Goal: Use online tool/utility: Utilize a website feature to perform a specific function

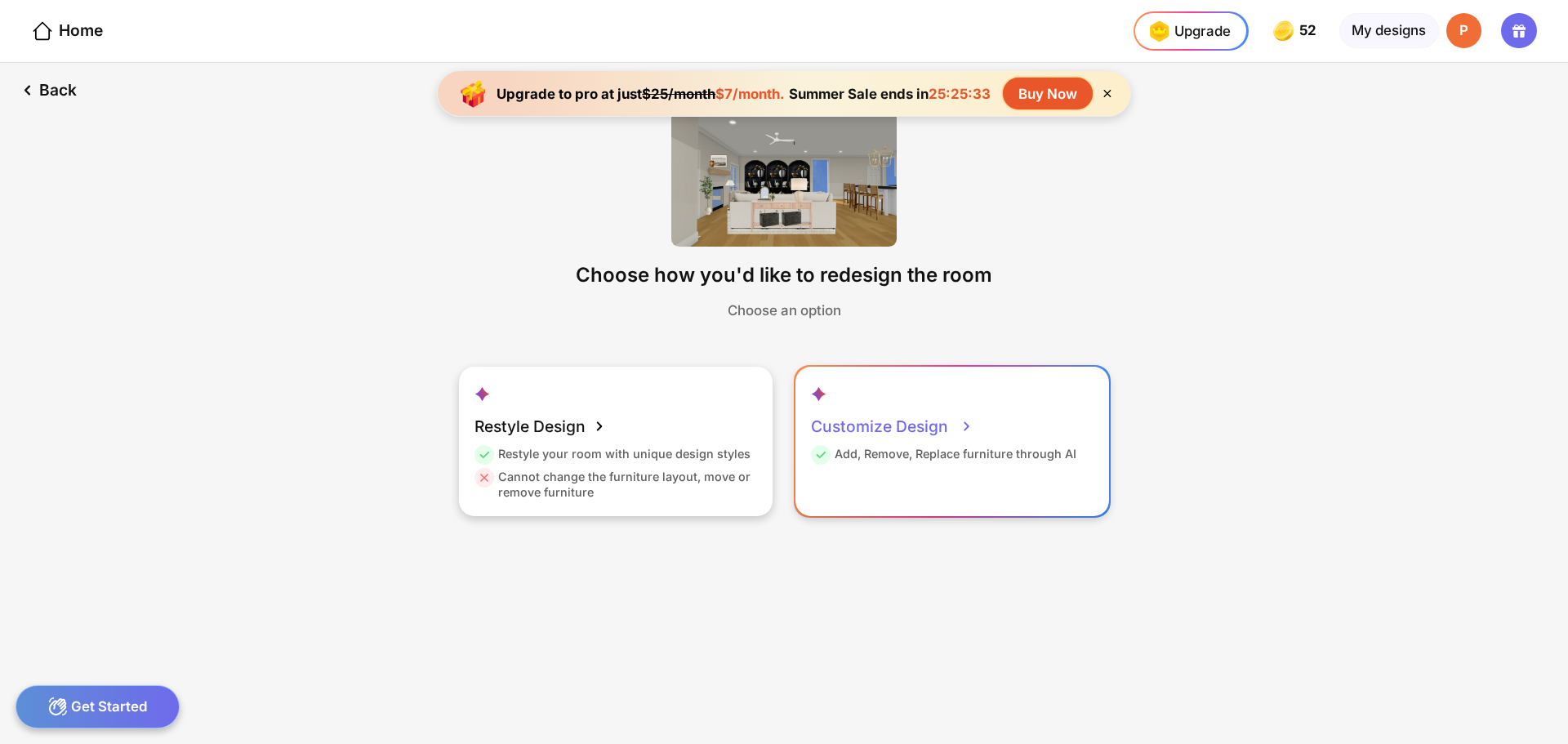
click at [921, 431] on div "Customize Design" at bounding box center [892, 426] width 162 height 39
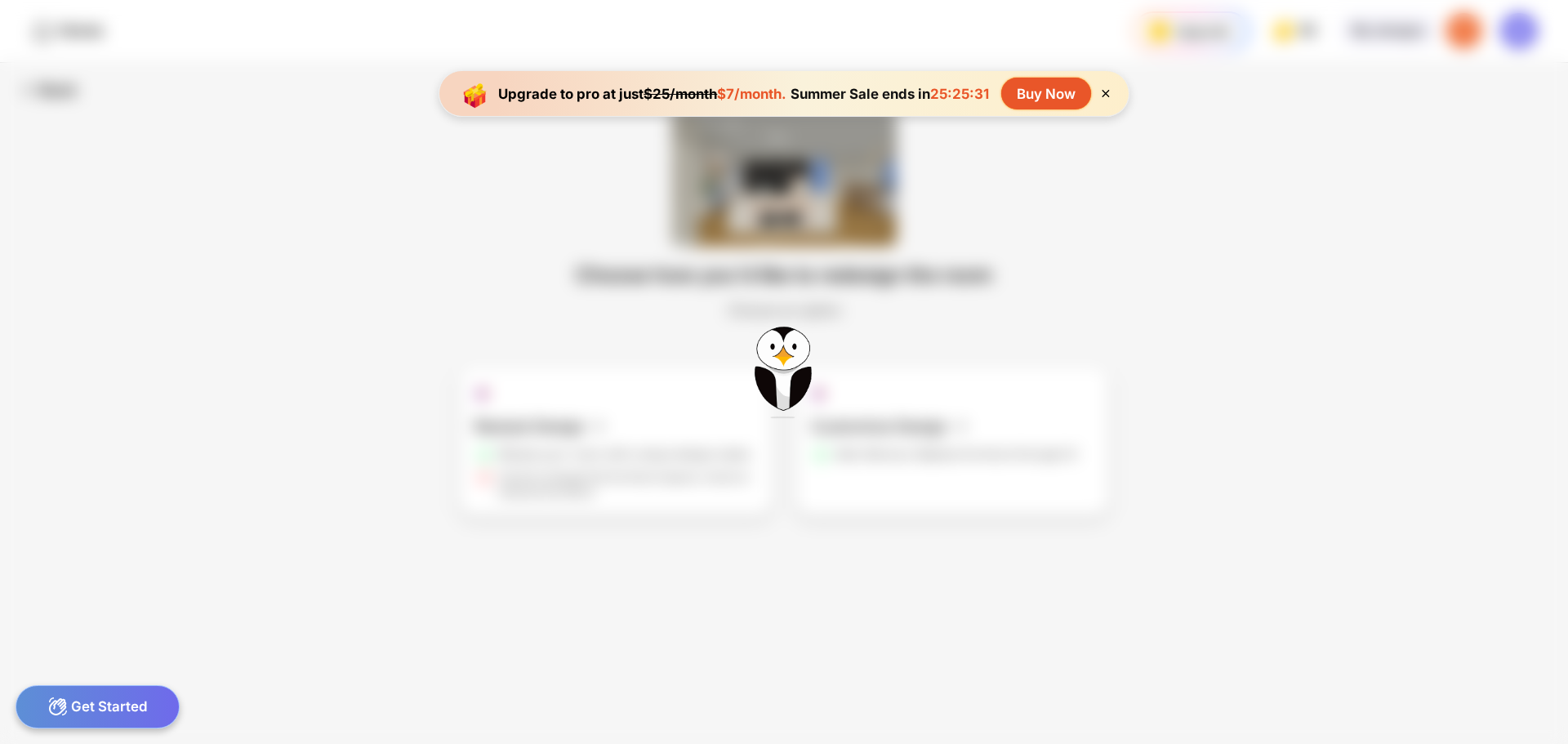
click at [1106, 89] on icon at bounding box center [1105, 93] width 14 height 14
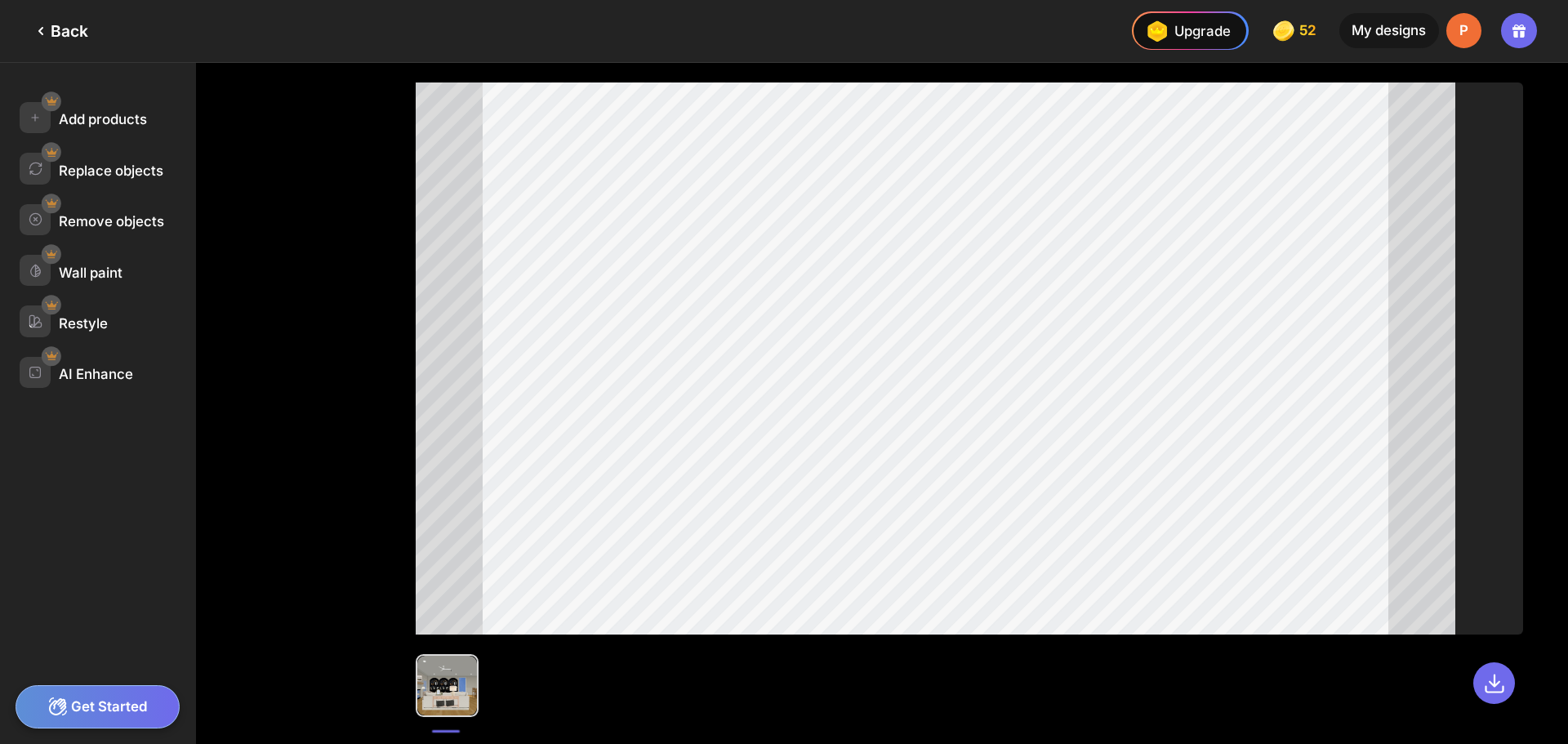
click at [110, 704] on div "Get Started" at bounding box center [98, 707] width 164 height 43
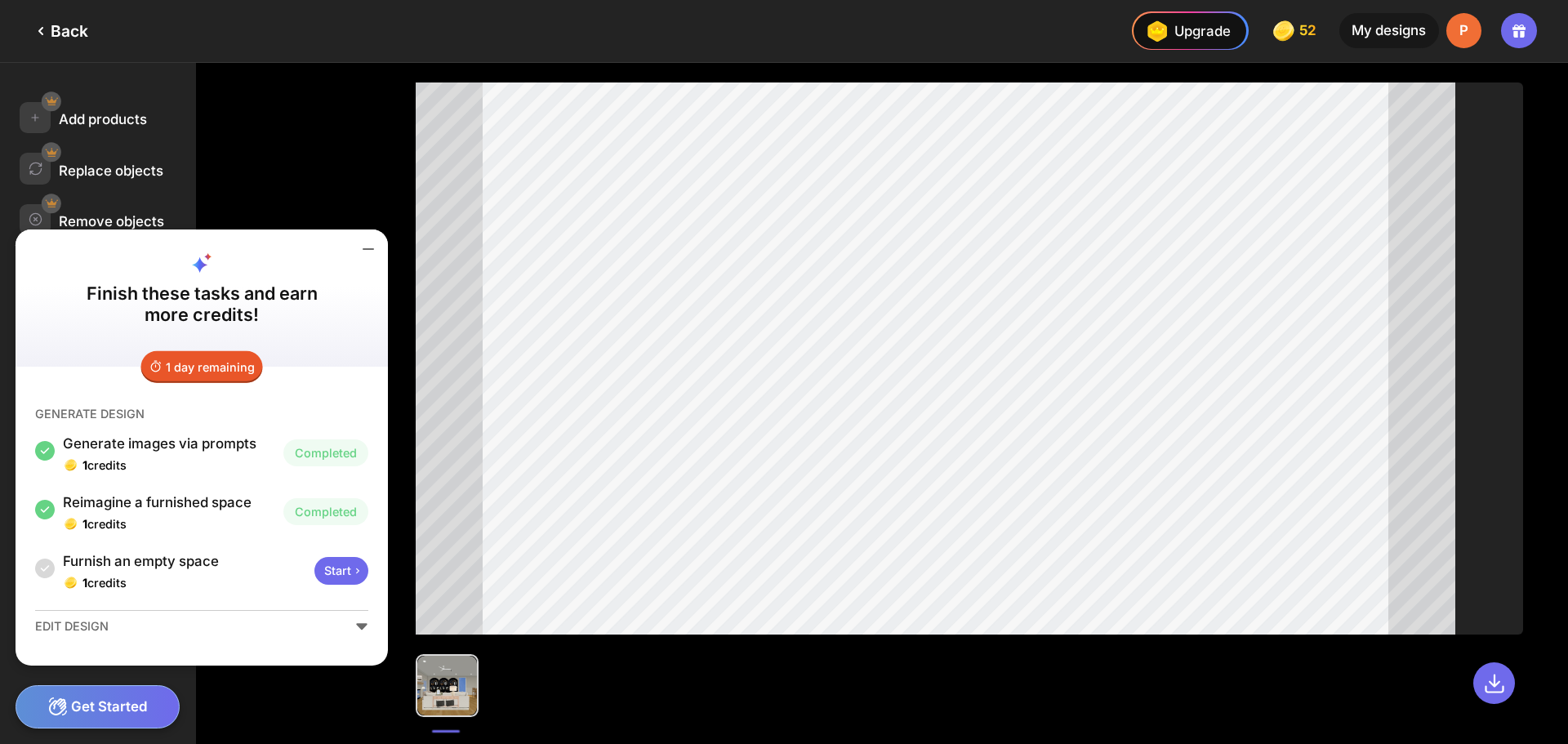
click at [1519, 153] on div at bounding box center [969, 359] width 1107 height 552
click at [365, 243] on icon at bounding box center [368, 249] width 20 height 20
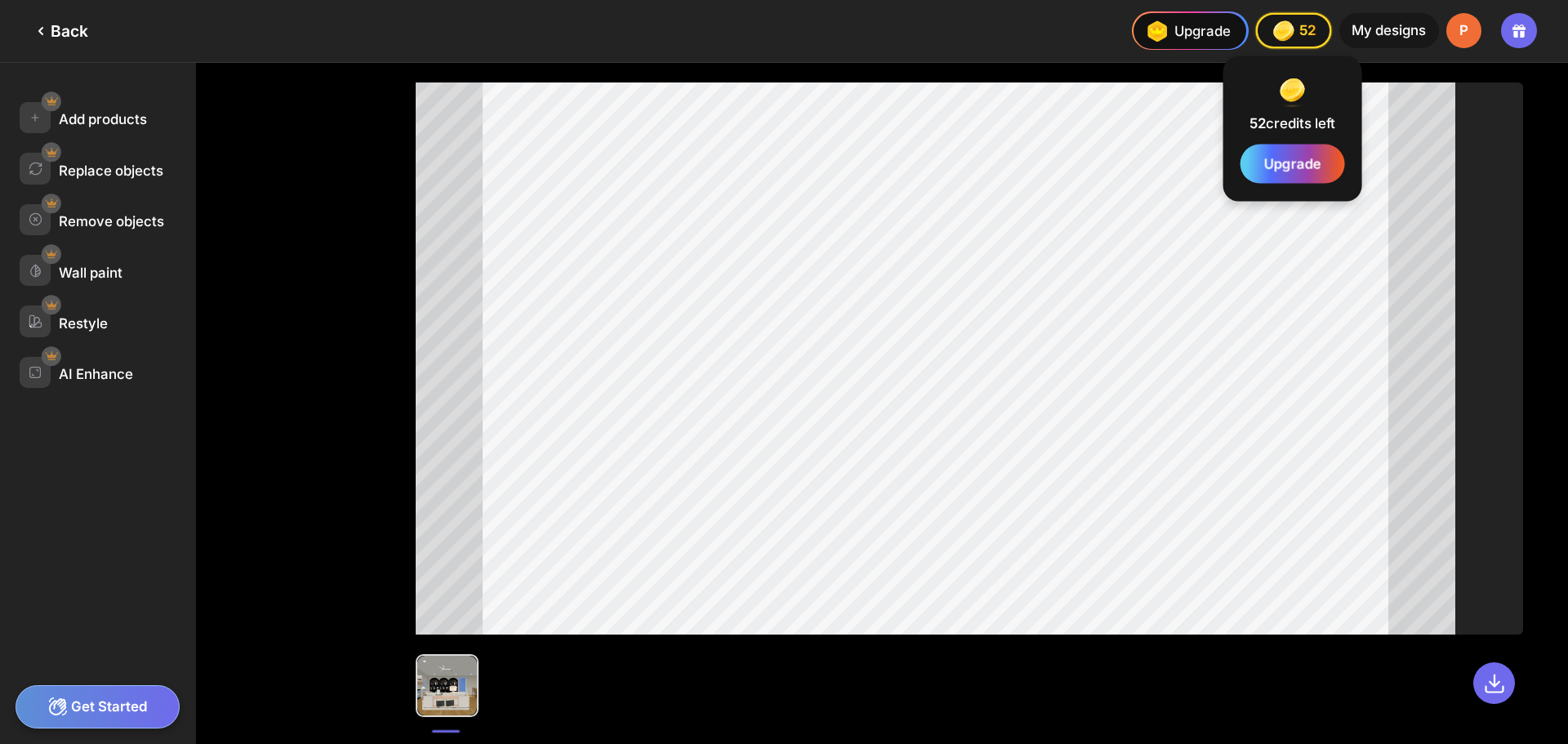
click at [1274, 30] on img at bounding box center [1284, 31] width 28 height 28
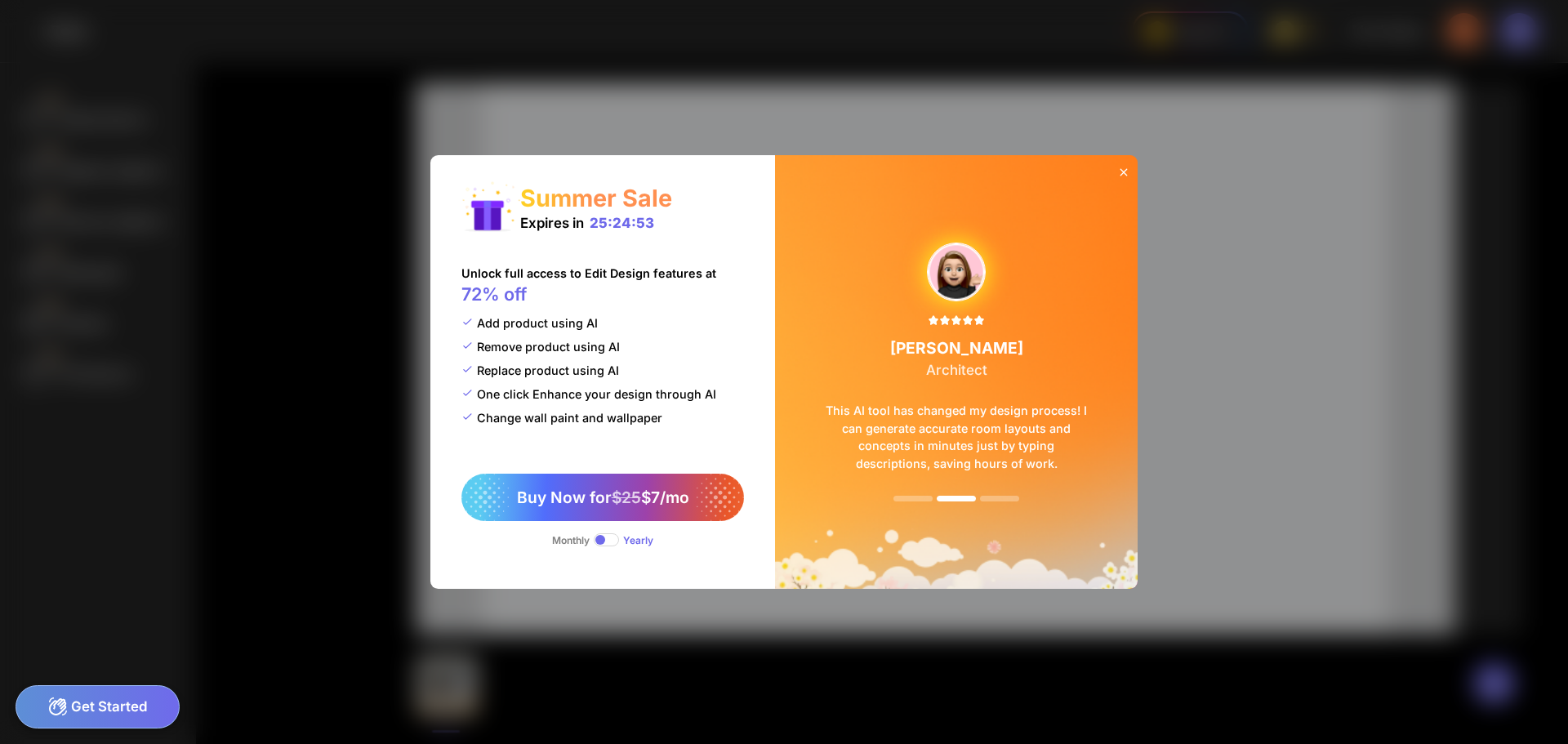
click at [1129, 166] on icon at bounding box center [1124, 173] width 13 height 13
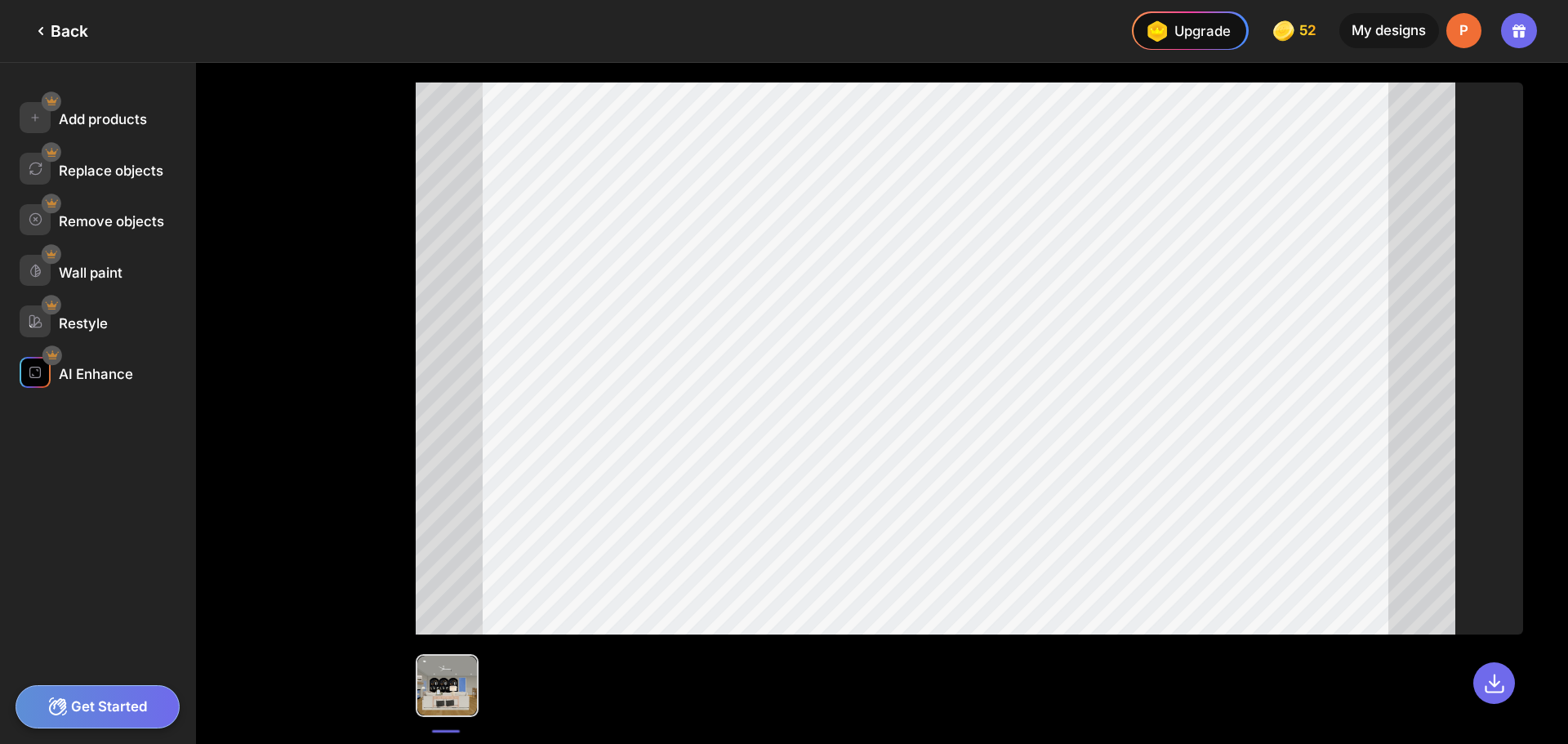
click at [85, 387] on div "AI Enhance" at bounding box center [108, 372] width 177 height 31
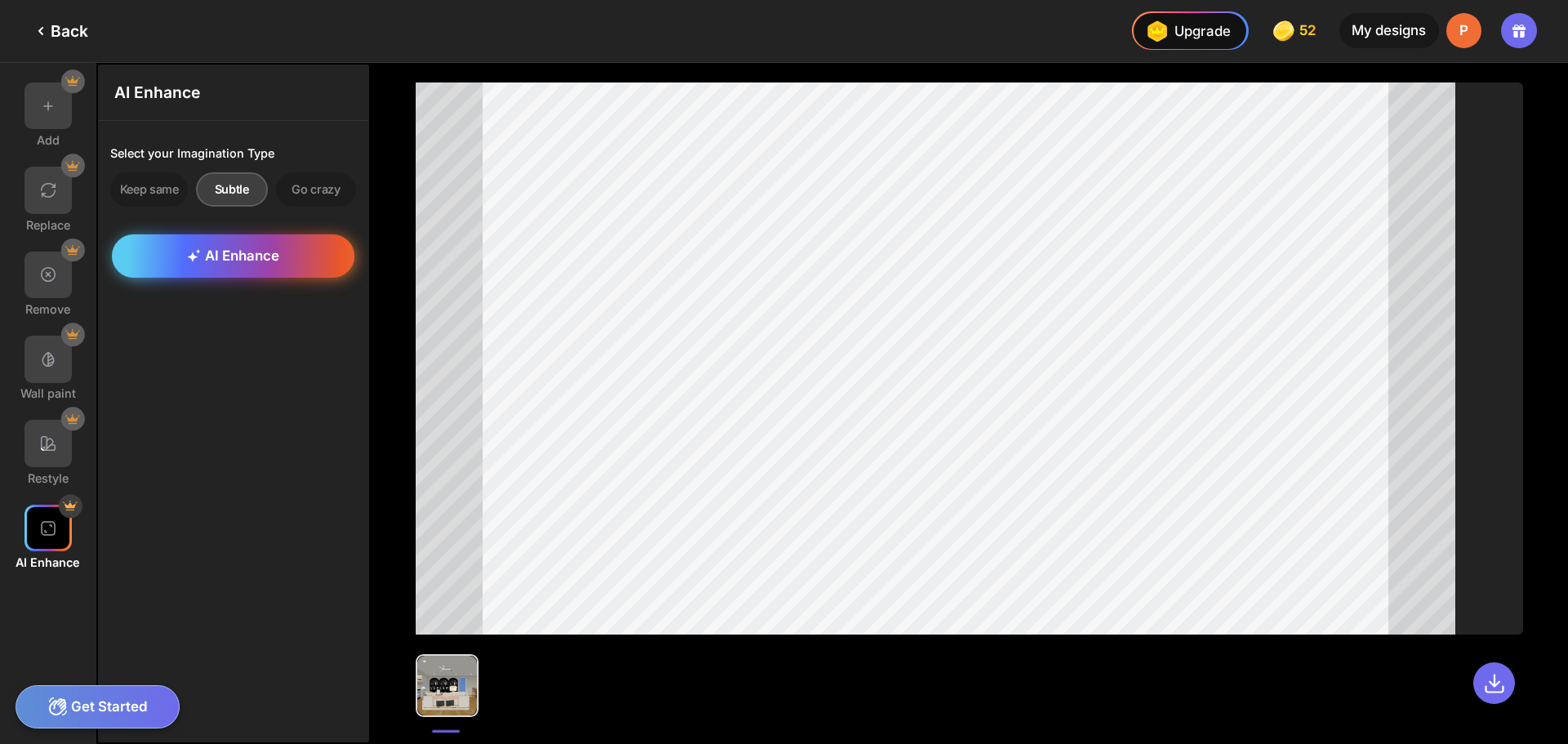
click at [288, 260] on div "AI Enhance" at bounding box center [232, 256] width 241 height 44
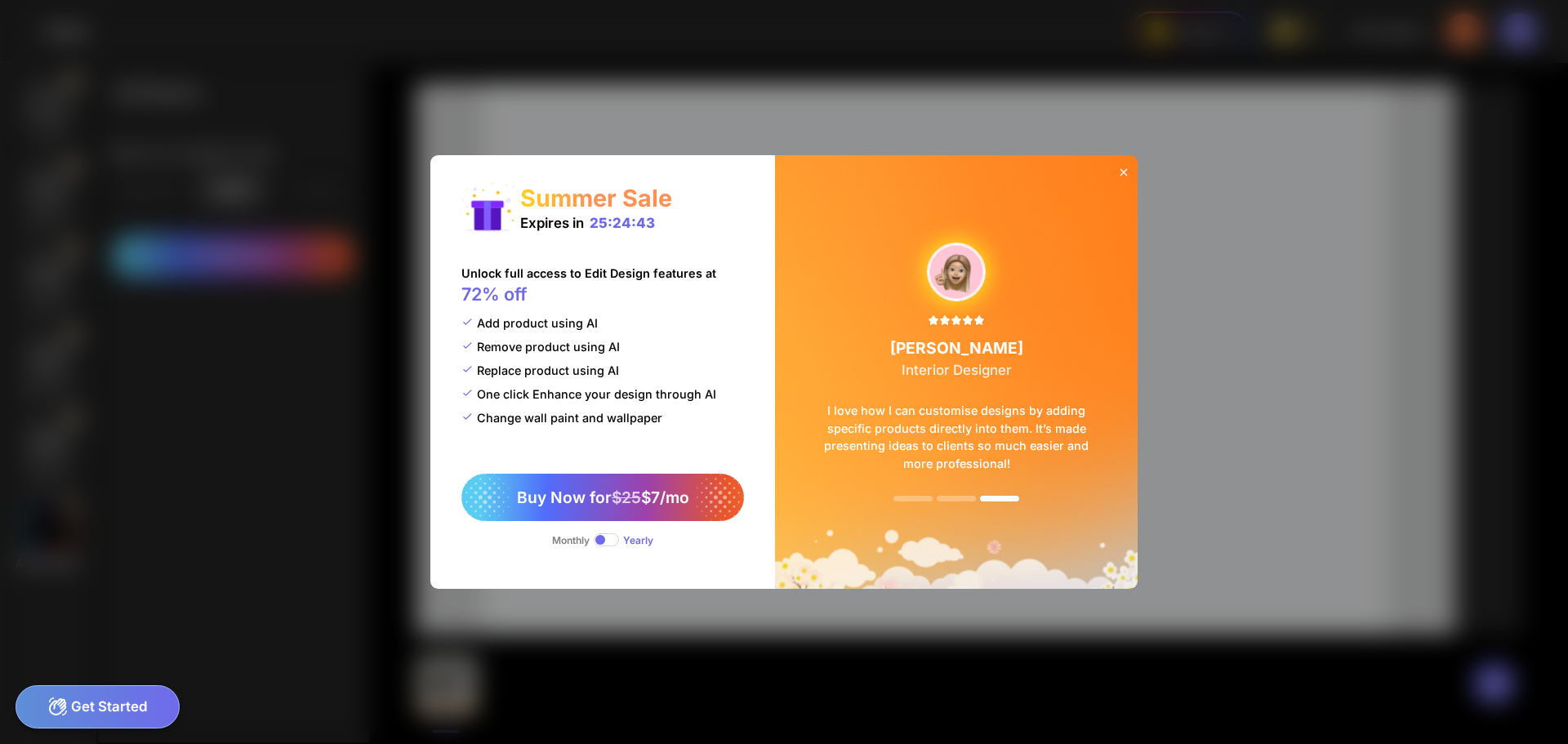
click at [1123, 166] on icon at bounding box center [1124, 173] width 13 height 13
